Goal: Task Accomplishment & Management: Manage account settings

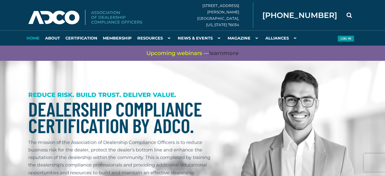
click at [346, 37] on button "Log in" at bounding box center [346, 39] width 17 height 6
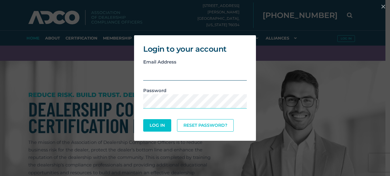
click at [157, 74] on input "email" at bounding box center [195, 73] width 104 height 15
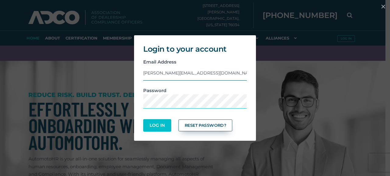
type input "kwalton@gsfsgroup.com"
click at [198, 124] on link "Reset Password?" at bounding box center [206, 126] width 54 height 12
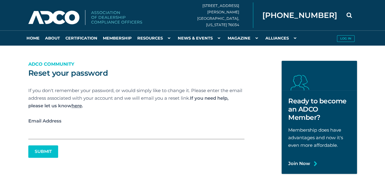
click at [35, 131] on input "Email Address" at bounding box center [136, 132] width 216 height 15
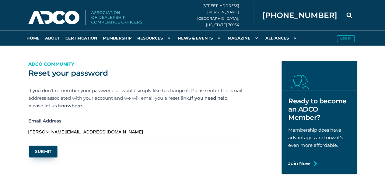
type input "[PERSON_NAME][EMAIL_ADDRESS][DOMAIN_NAME]"
click at [42, 153] on button "Submit" at bounding box center [43, 152] width 28 height 12
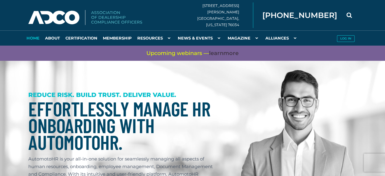
click at [236, 99] on img at bounding box center [298, 163] width 132 height 187
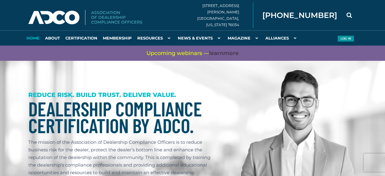
click at [342, 40] on button "Log in" at bounding box center [346, 39] width 17 height 6
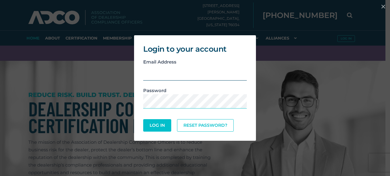
click at [154, 73] on input "email" at bounding box center [195, 73] width 104 height 15
type input "[PERSON_NAME][EMAIL_ADDRESS][DOMAIN_NAME]"
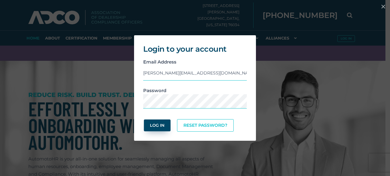
click at [154, 129] on button "Log In" at bounding box center [157, 126] width 27 height 12
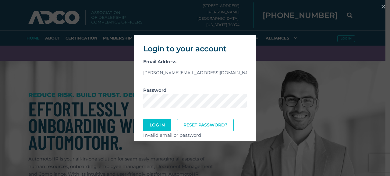
click at [291, 75] on div "Login to your account Email Address [EMAIL_ADDRESS][DOMAIN_NAME] Password Log I…" at bounding box center [194, 88] width 385 height 113
